Goal: Information Seeking & Learning: Check status

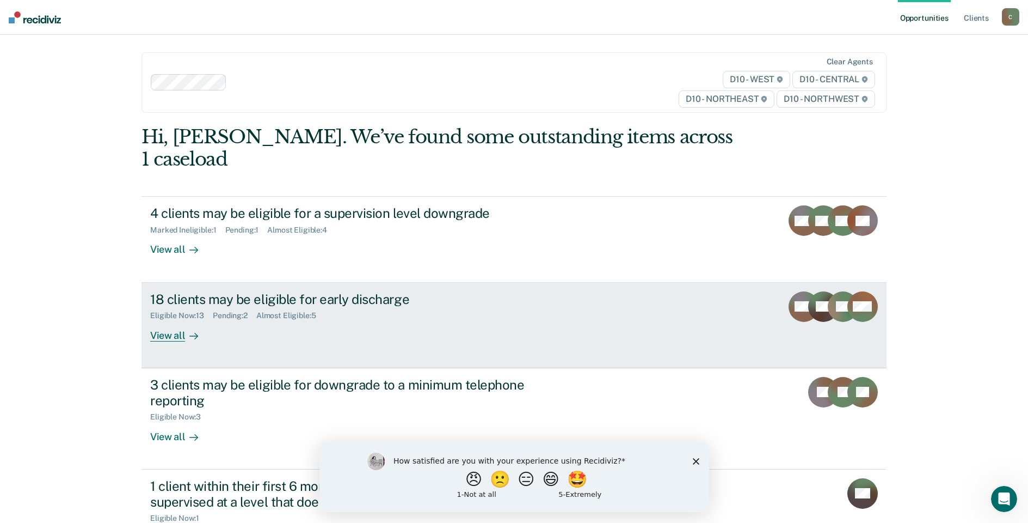
click at [492, 310] on div "18 clients may be eligible for early discharge Eligible Now : 13 Pending : 2 Al…" at bounding box center [354, 316] width 408 height 50
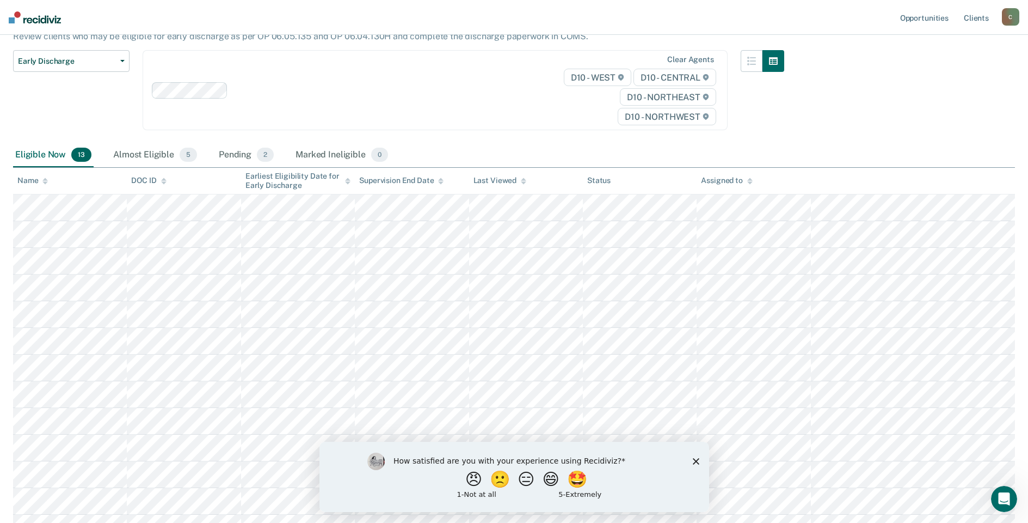
scroll to position [109, 0]
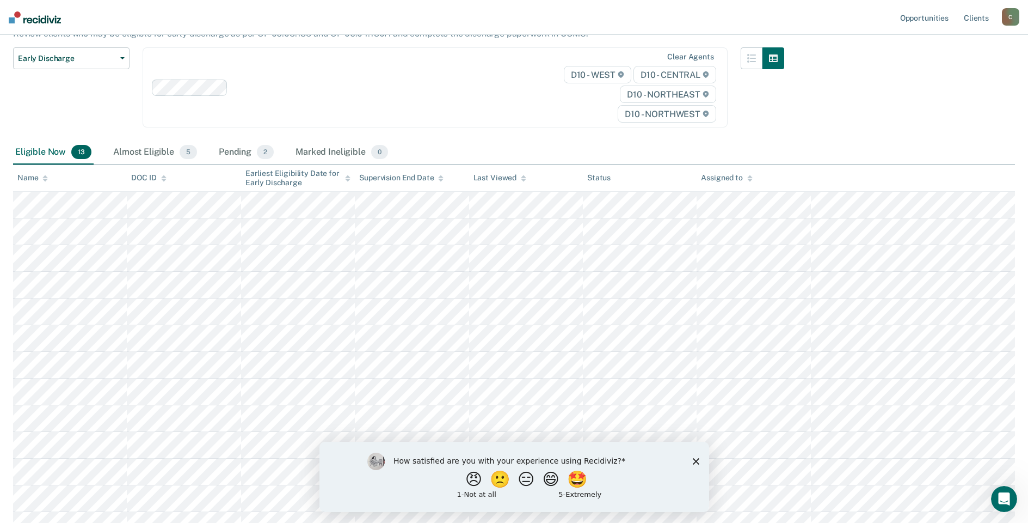
click at [699, 460] on div "How satisfied are you with your experience using Recidiviz? 😠 🙁 😑 😄 🤩 1 - Not a…" at bounding box center [514, 476] width 390 height 70
click at [696, 458] on icon "Close survey" at bounding box center [695, 460] width 7 height 7
